Goal: Information Seeking & Learning: Stay updated

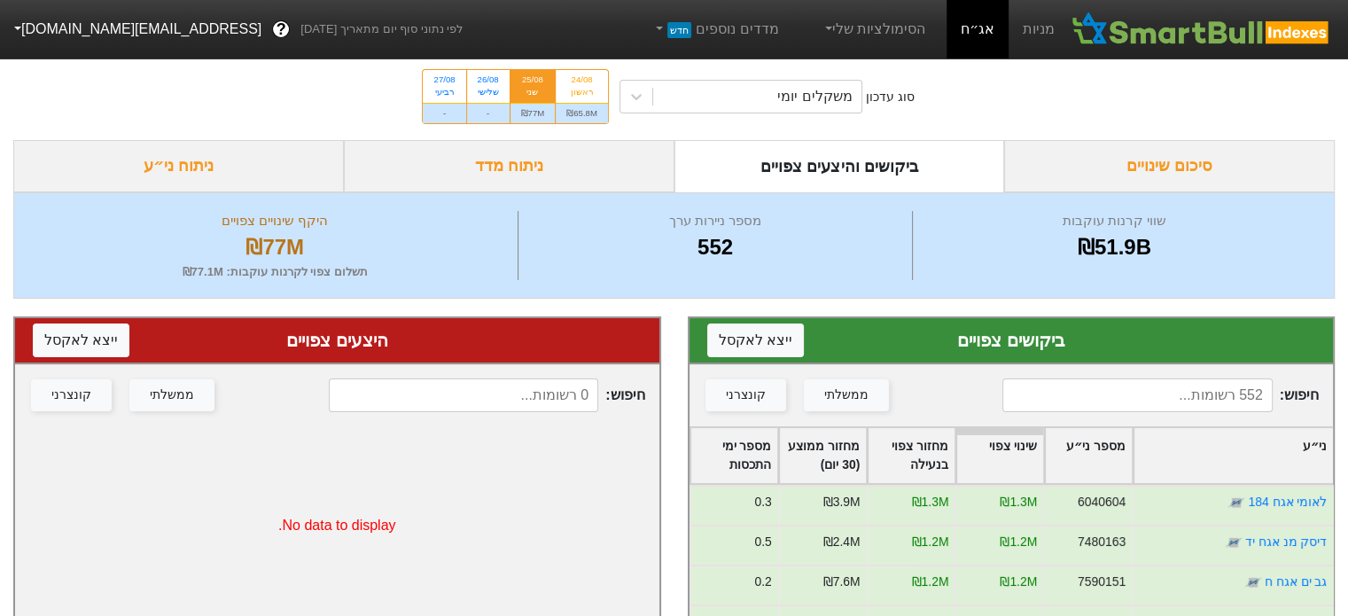
click at [980, 31] on link "אג״ח" at bounding box center [977, 29] width 62 height 58
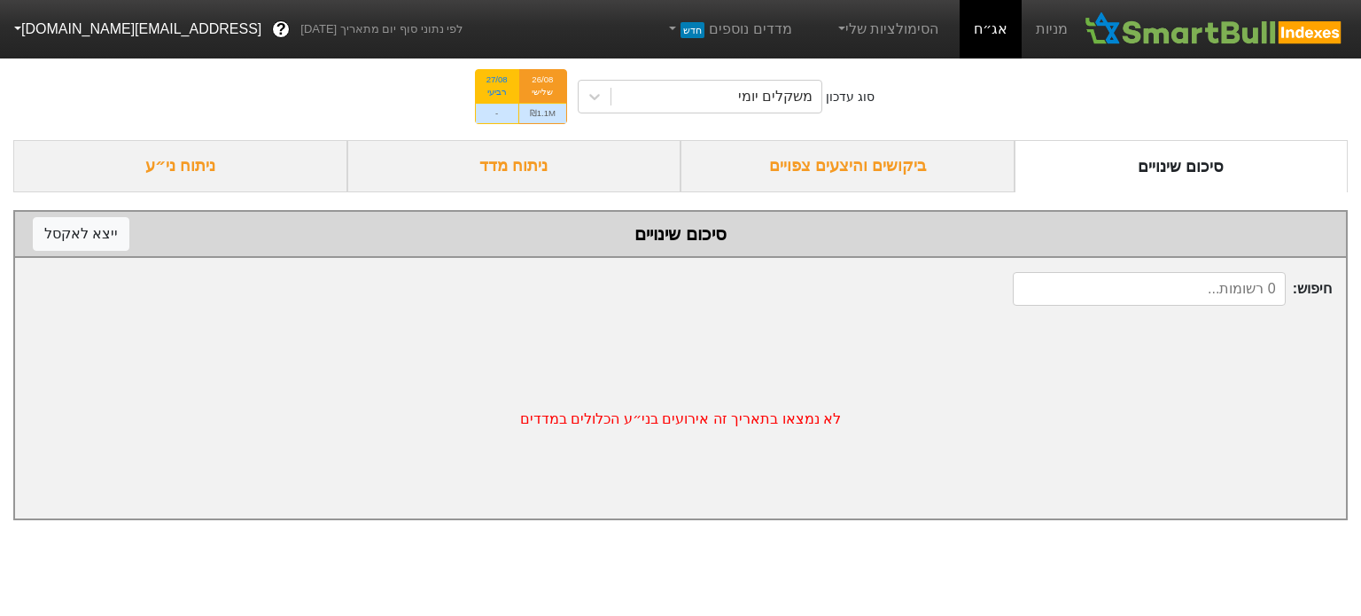
click at [510, 82] on div "27/08 רביעי" at bounding box center [497, 86] width 43 height 32
click at [497, 82] on input "27/08 רביעי -" at bounding box center [492, 76] width 12 height 12
radio input "true"
click at [992, 27] on link "אג״ח" at bounding box center [991, 29] width 62 height 58
